Goal: Information Seeking & Learning: Learn about a topic

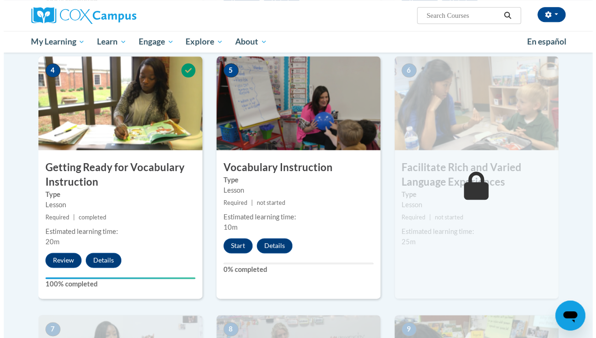
scroll to position [453, 0]
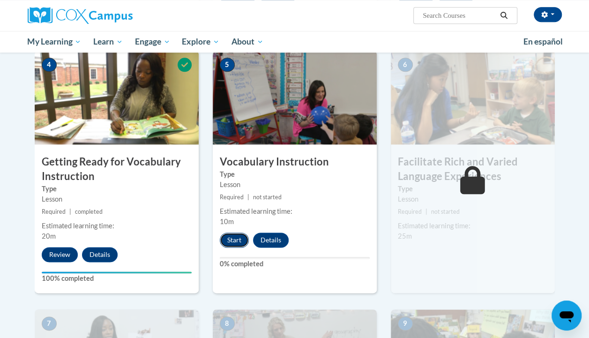
click at [232, 239] on button "Start" at bounding box center [234, 239] width 29 height 15
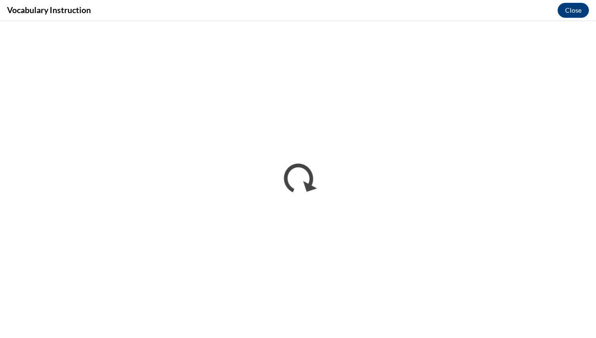
scroll to position [0, 0]
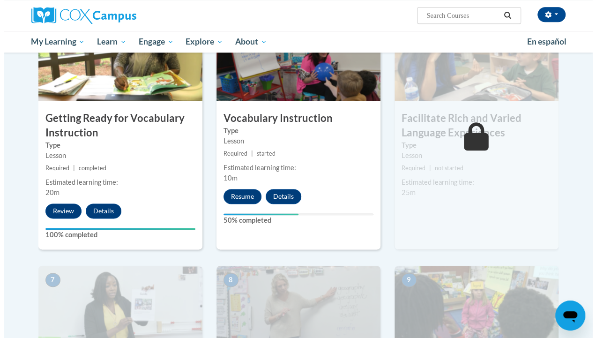
scroll to position [497, 0]
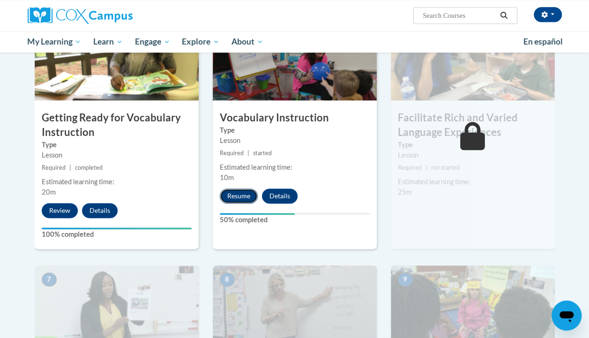
click at [248, 197] on button "Resume" at bounding box center [239, 195] width 38 height 15
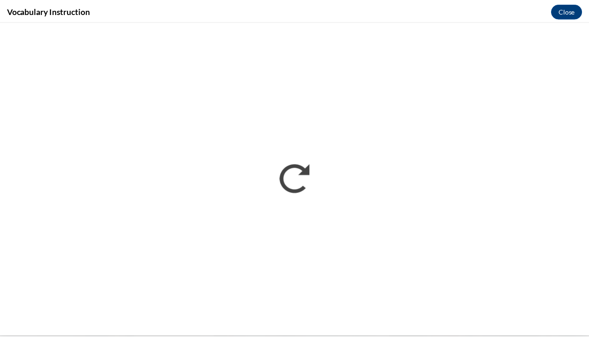
scroll to position [0, 0]
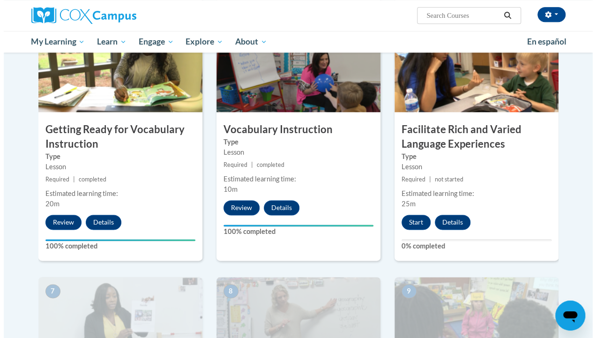
scroll to position [479, 0]
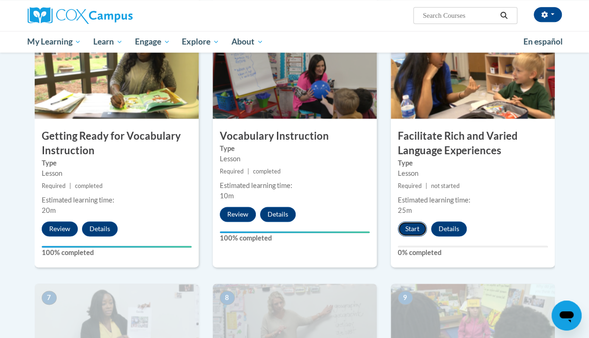
click at [418, 229] on button "Start" at bounding box center [412, 228] width 29 height 15
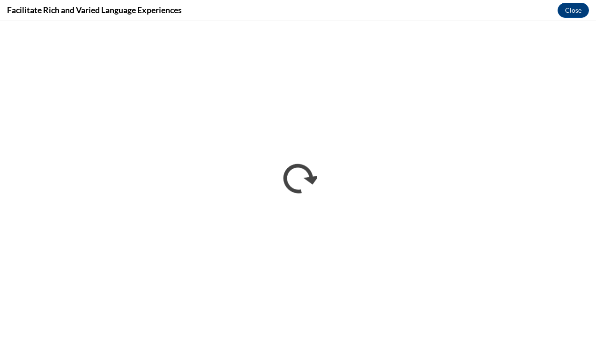
scroll to position [0, 0]
